Goal: Navigation & Orientation: Find specific page/section

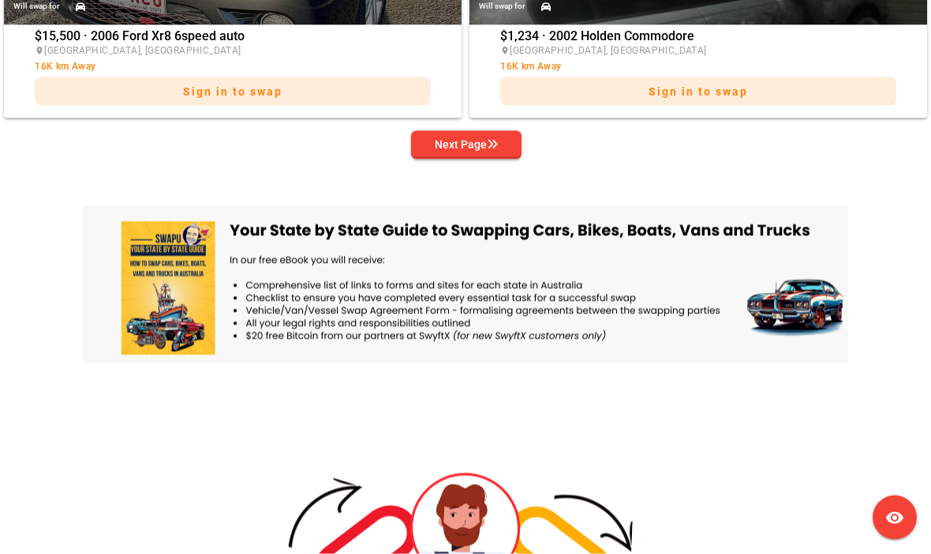
scroll to position [3626, 0]
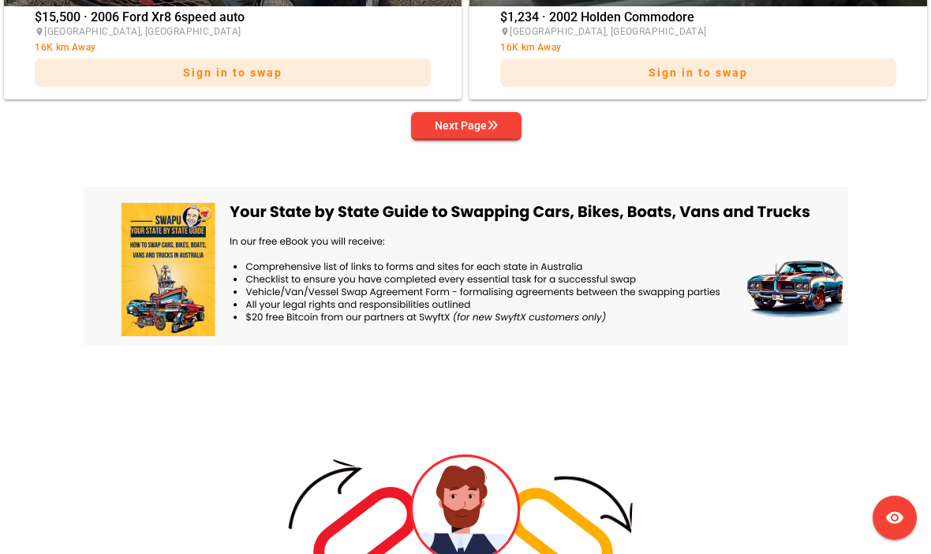
click at [470, 132] on div "Next Page" at bounding box center [466, 125] width 63 height 19
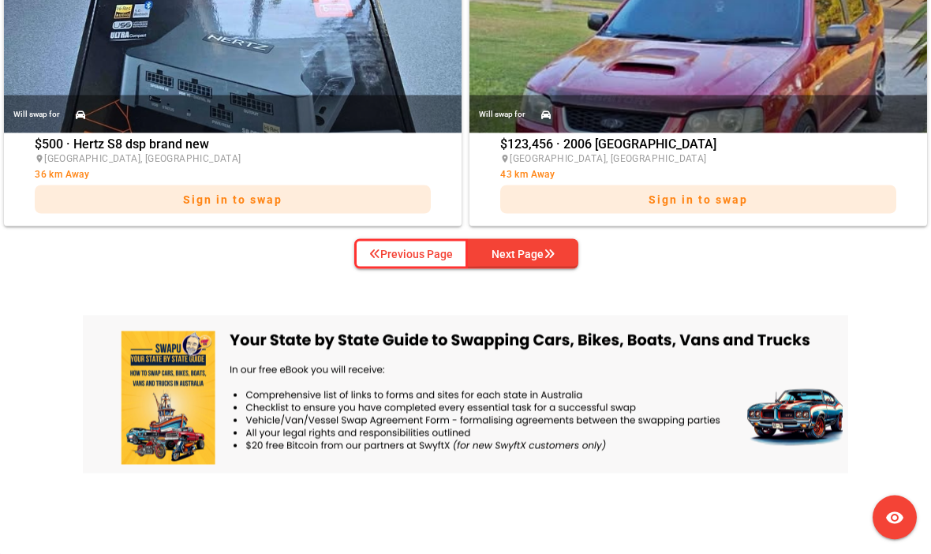
scroll to position [3551, 0]
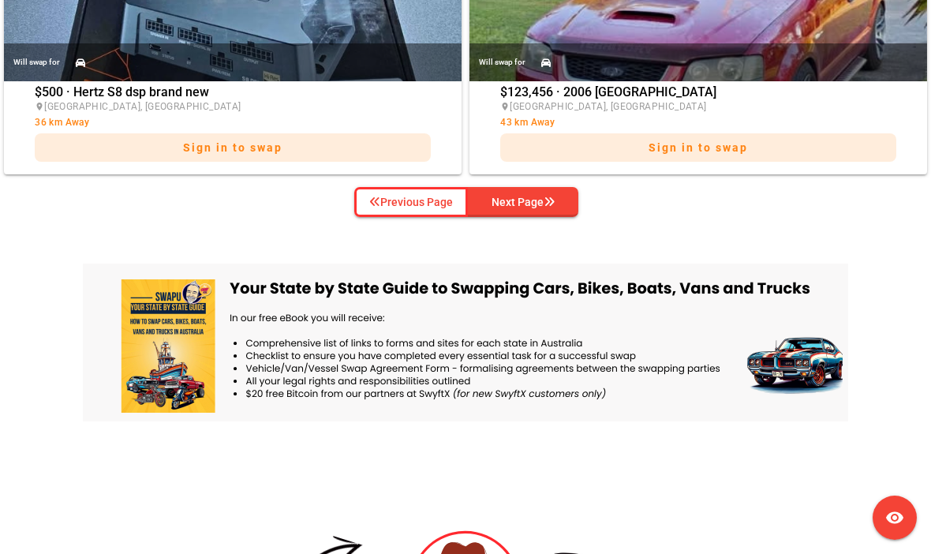
click at [537, 208] on div "Next Page" at bounding box center [523, 202] width 63 height 19
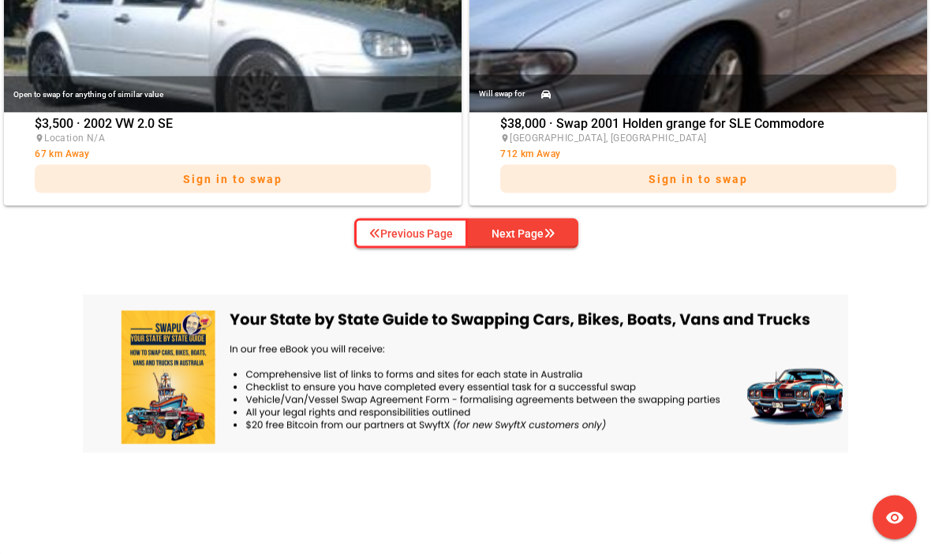
scroll to position [3520, 0]
click at [554, 245] on span "Next Page" at bounding box center [523, 233] width 85 height 24
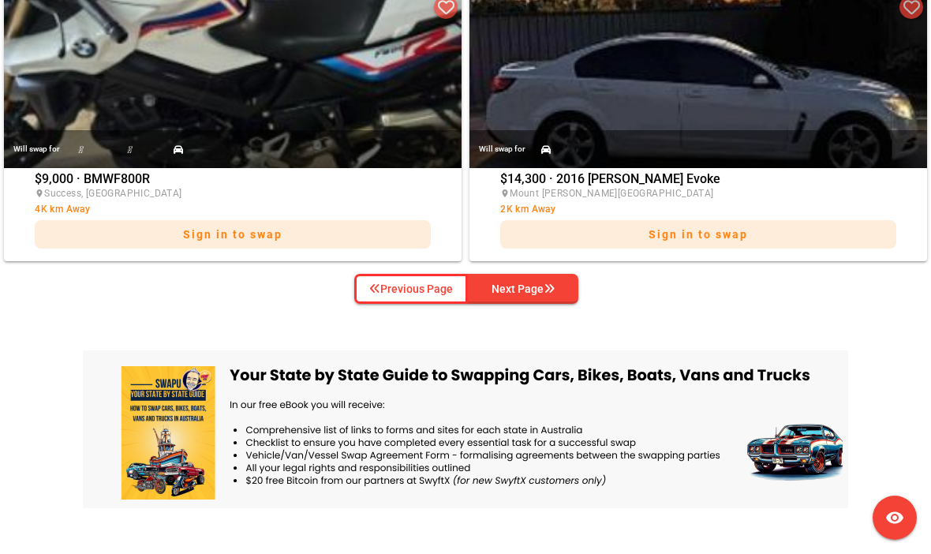
scroll to position [3508, 0]
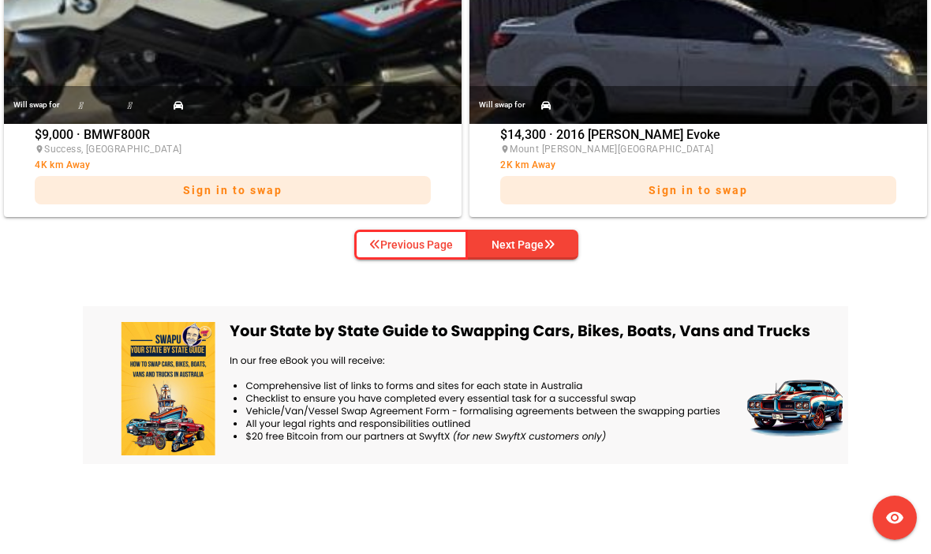
click at [511, 253] on div "Next Page" at bounding box center [523, 244] width 63 height 19
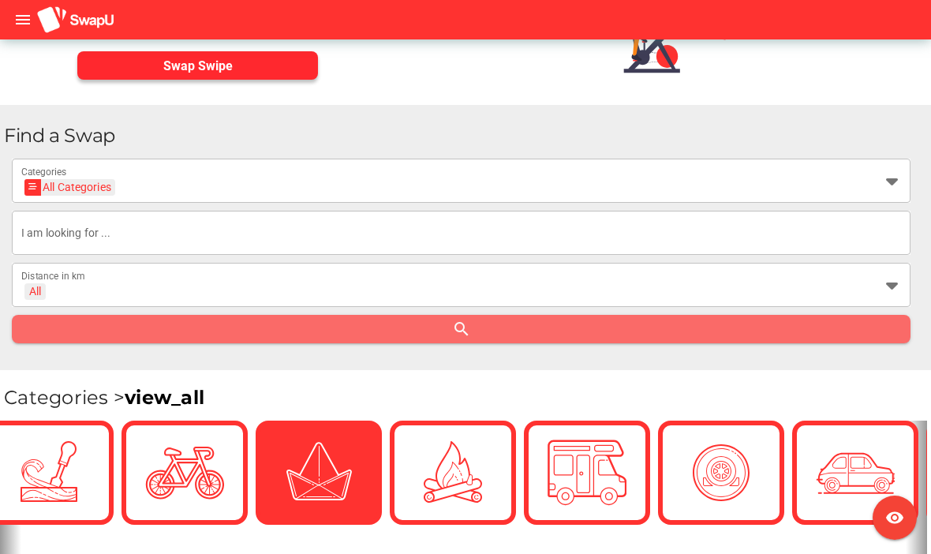
scroll to position [256, 0]
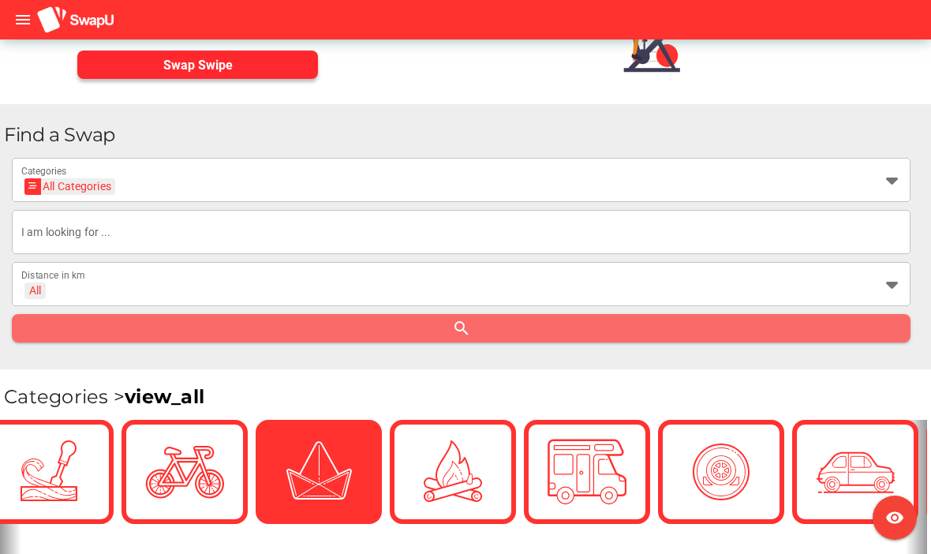
click at [163, 400] on link "view_all" at bounding box center [165, 396] width 80 height 23
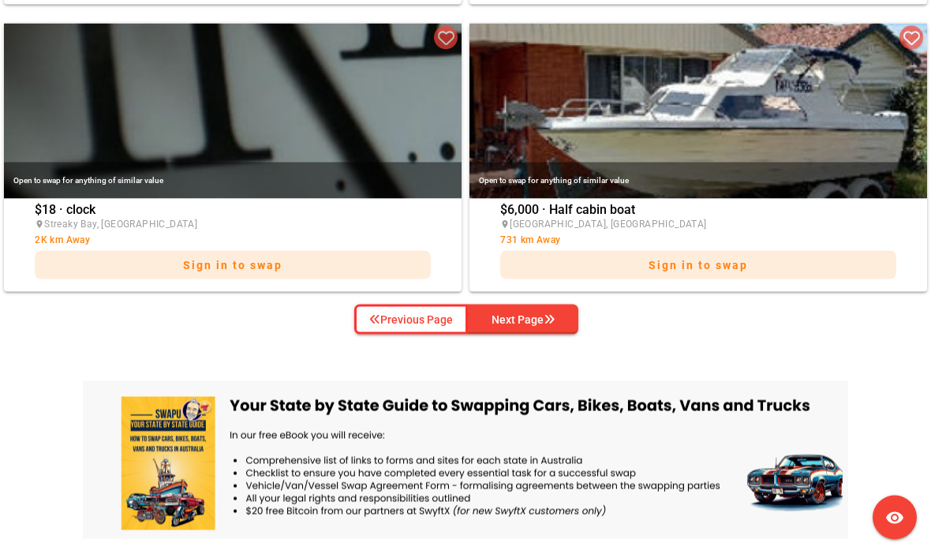
scroll to position [3503, 0]
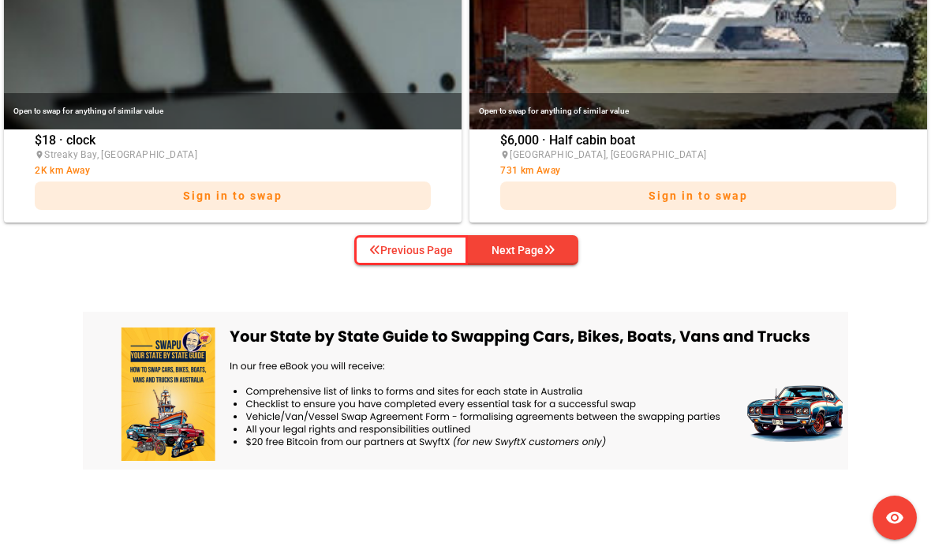
click at [530, 247] on div "Next Page" at bounding box center [523, 250] width 63 height 19
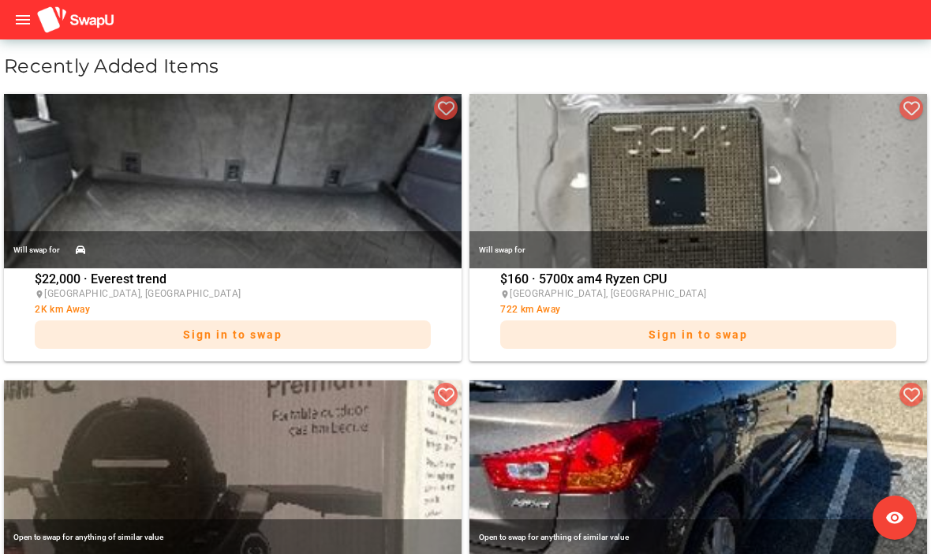
scroll to position [0, 0]
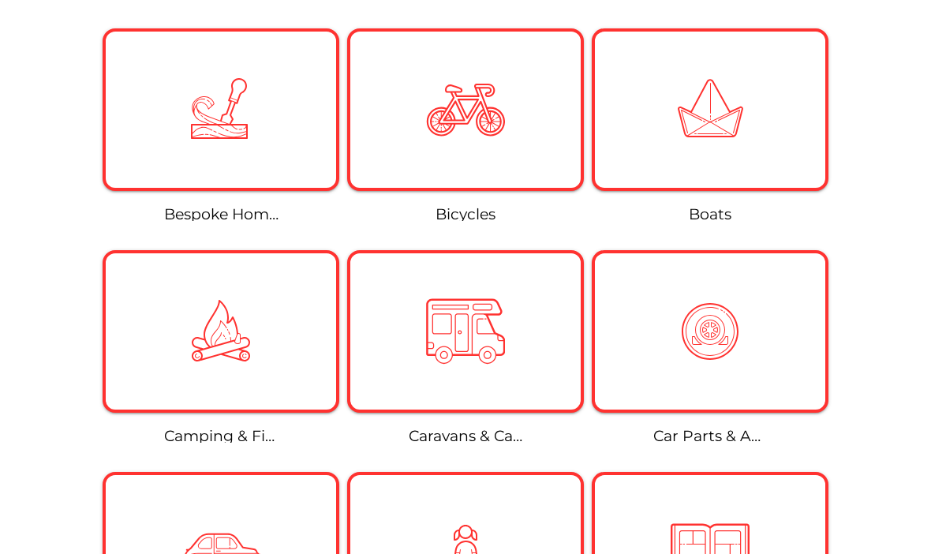
scroll to position [552, 0]
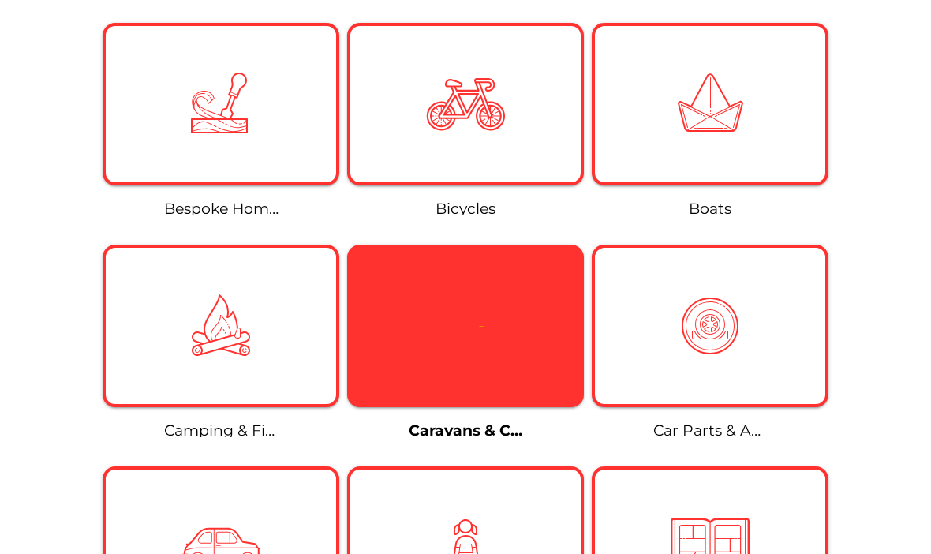
click at [473, 331] on icon at bounding box center [465, 326] width 51 height 51
